Goal: Task Accomplishment & Management: Manage account settings

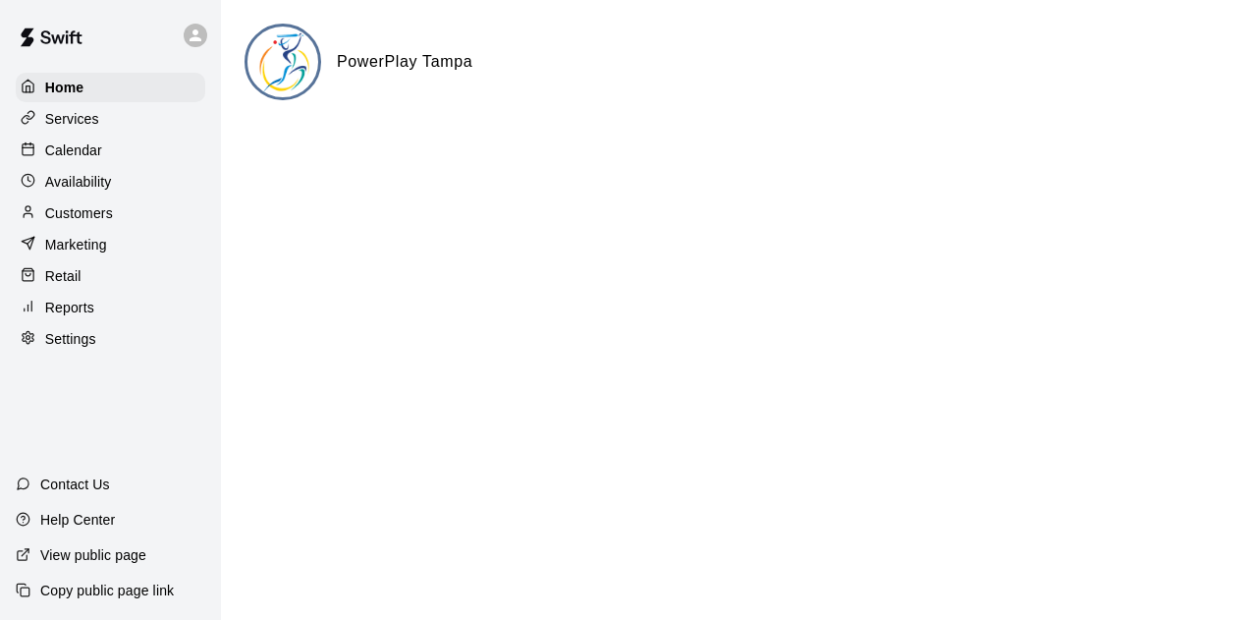
click at [95, 153] on p "Calendar" at bounding box center [73, 150] width 57 height 20
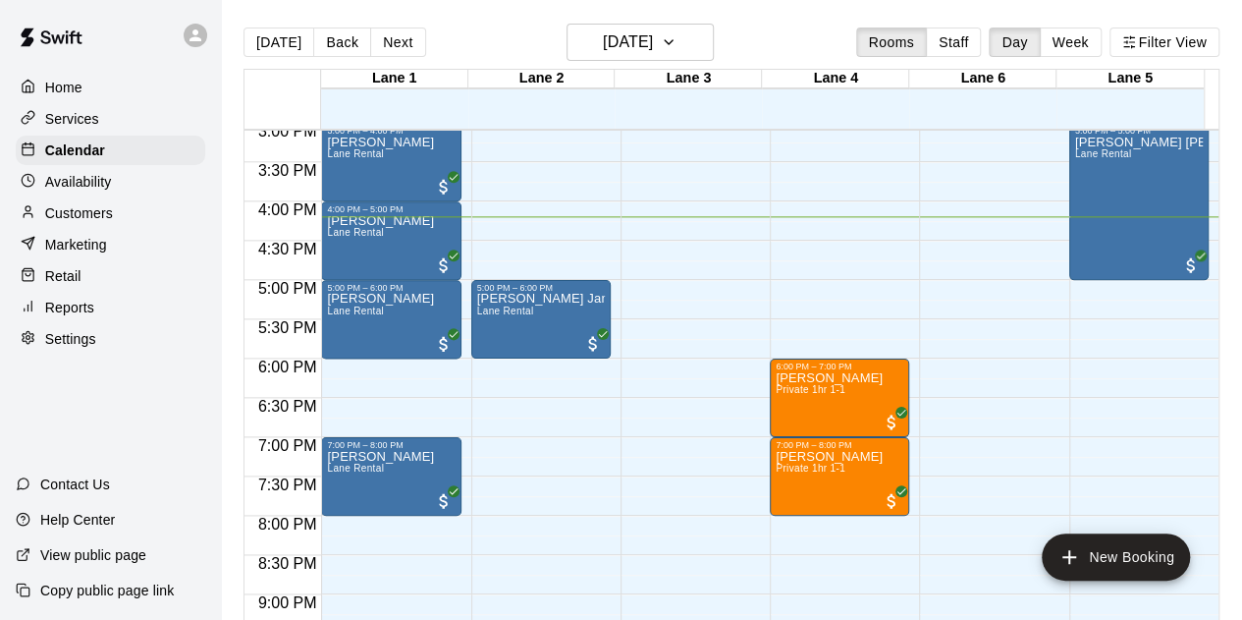
scroll to position [1137, 0]
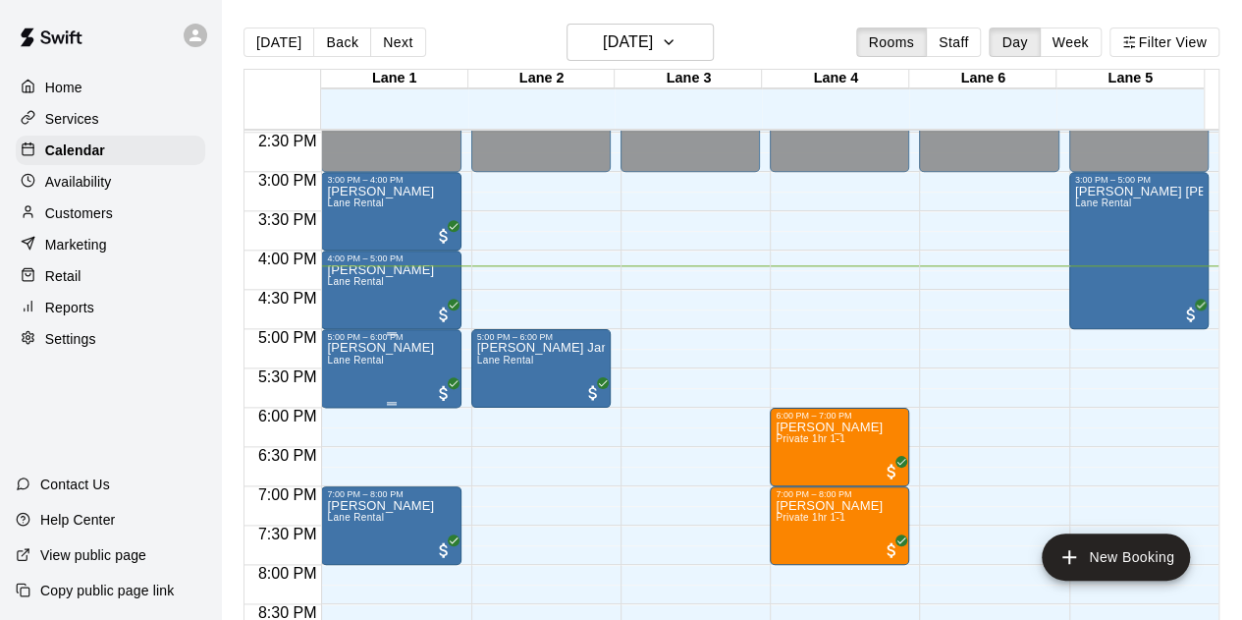
click at [361, 341] on div "5:00 PM – 6:00 PM" at bounding box center [391, 337] width 128 height 10
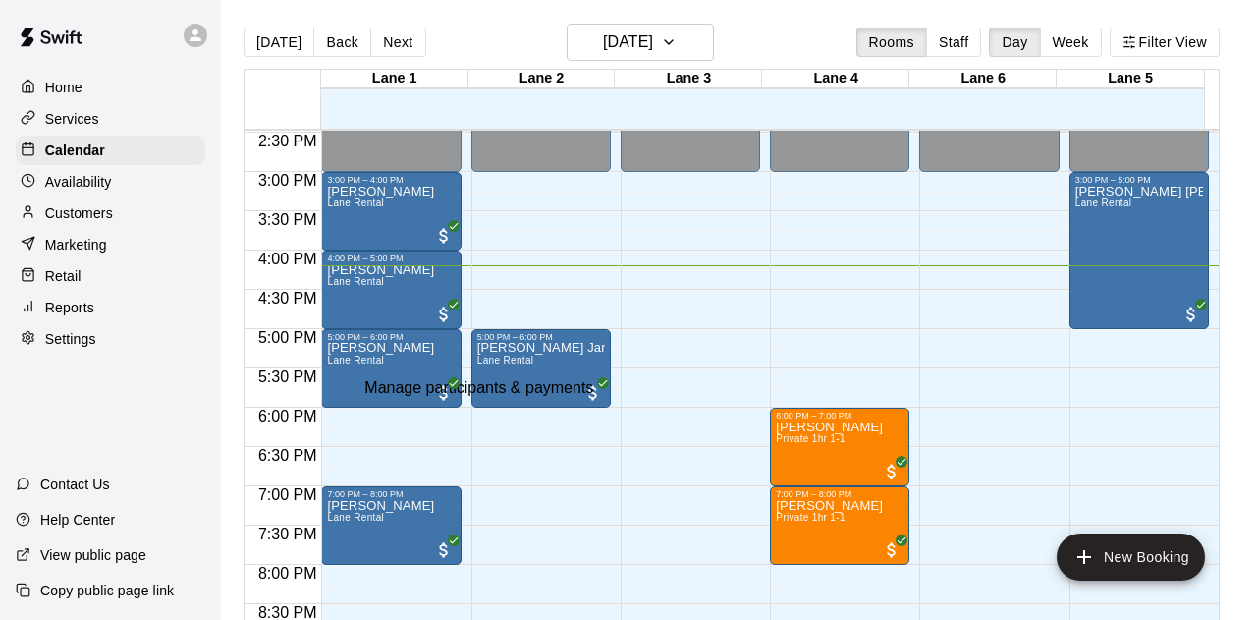
drag, startPoint x: 887, startPoint y: 88, endPoint x: 769, endPoint y: 339, distance: 276.7
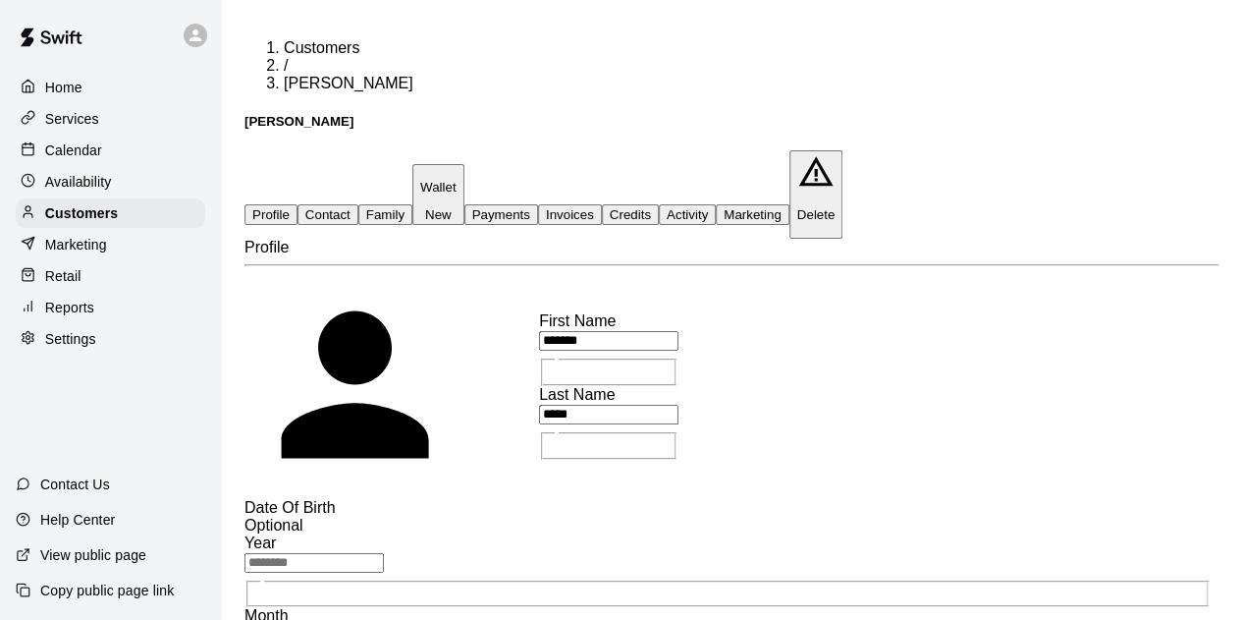
click at [538, 204] on button "Payments" at bounding box center [501, 214] width 74 height 21
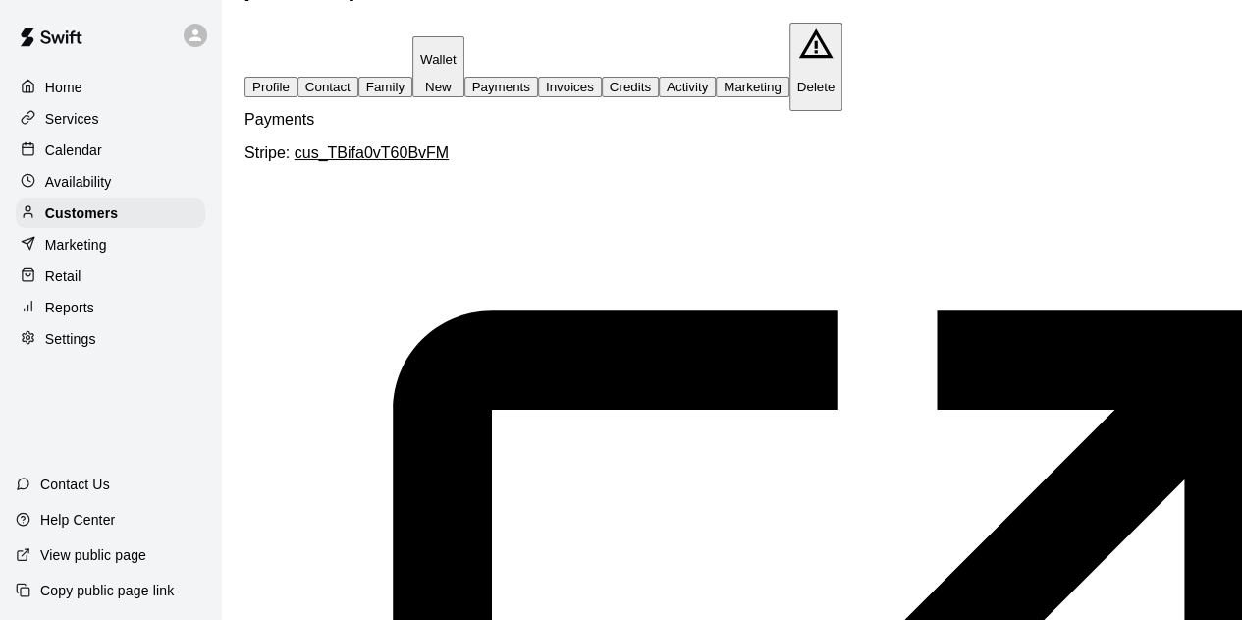
scroll to position [6, 1794]
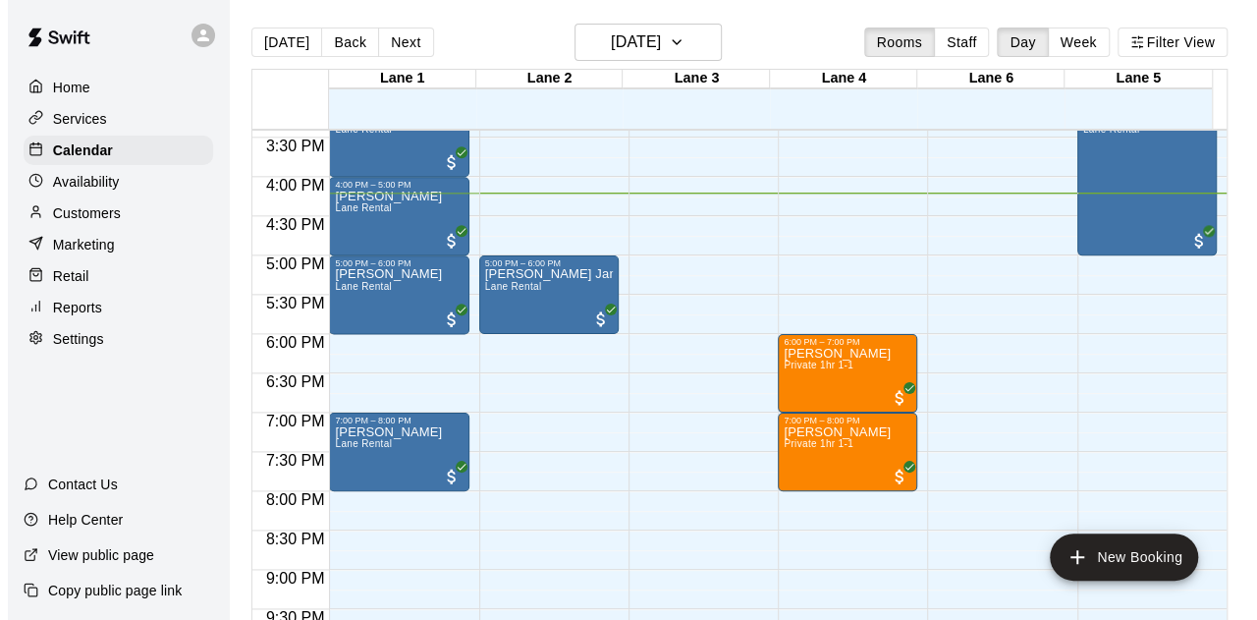
scroll to position [1210, 0]
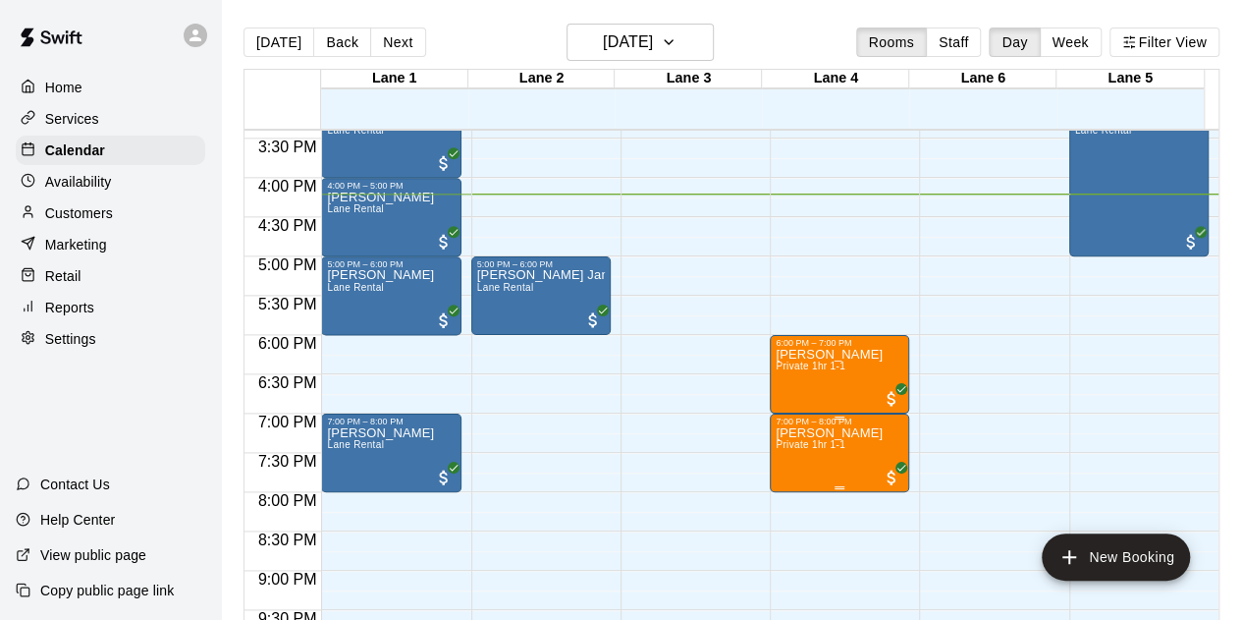
click at [823, 416] on div at bounding box center [840, 417] width 128 height 3
